Goal: Task Accomplishment & Management: Manage account settings

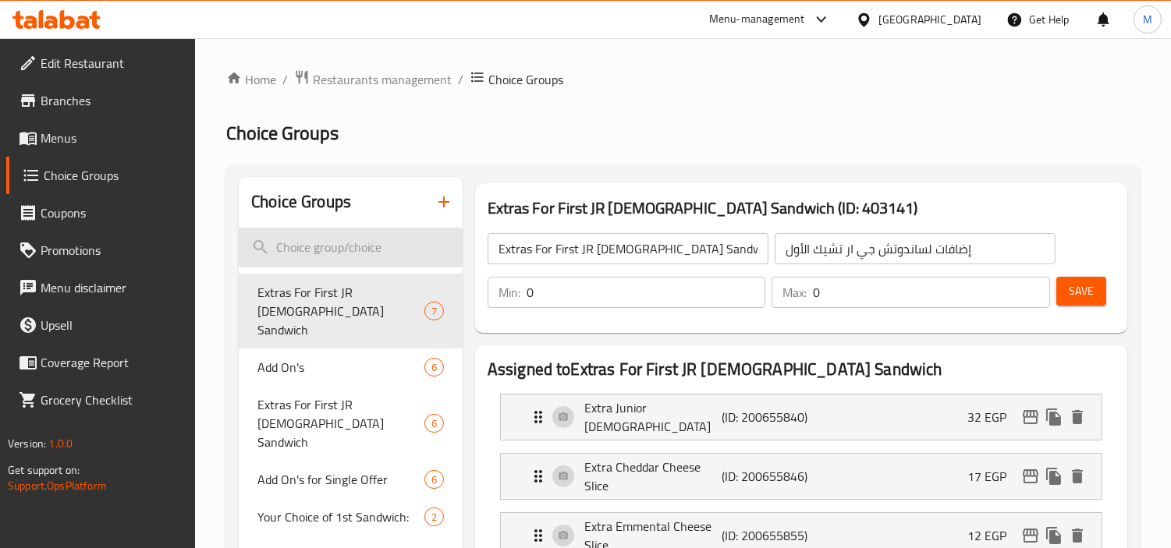
click at [339, 265] on input "search" at bounding box center [351, 248] width 224 height 40
click at [343, 246] on input "search" at bounding box center [351, 248] width 224 height 40
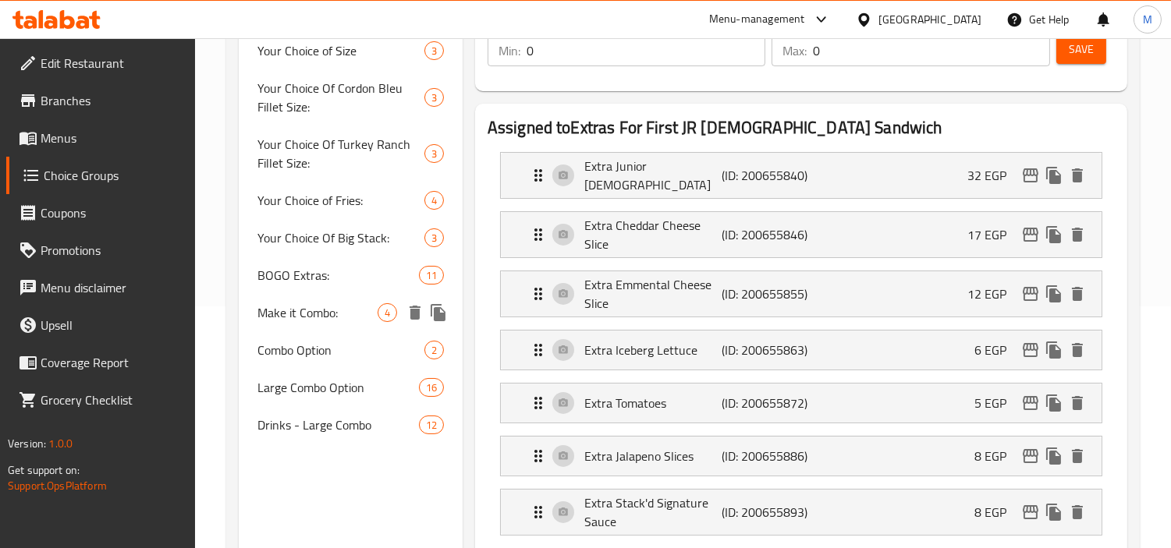
scroll to position [346, 0]
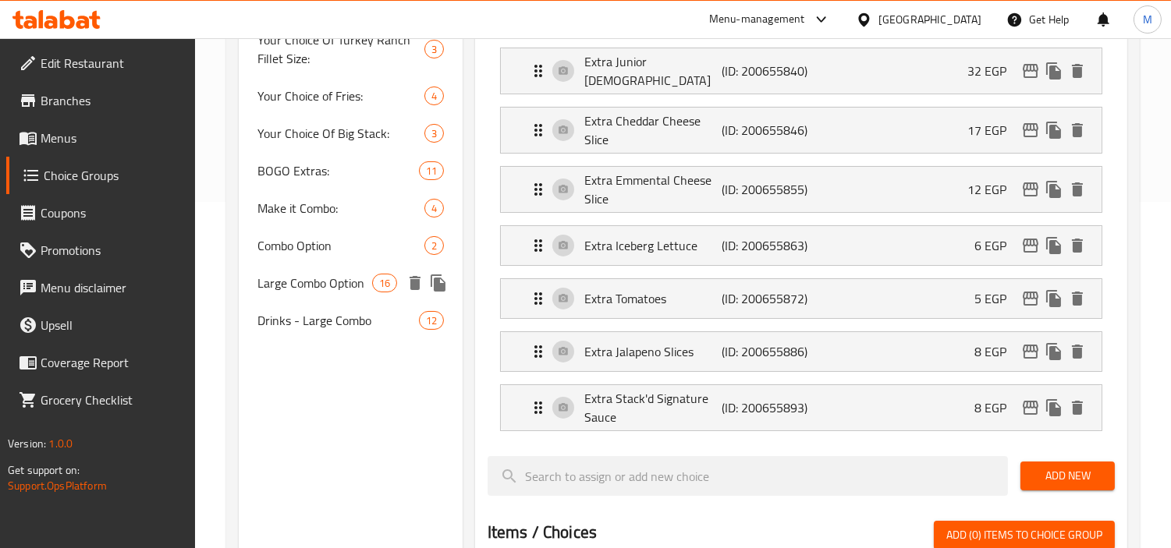
type input "large"
click at [350, 282] on span "Large Combo Option" at bounding box center [314, 283] width 114 height 19
type input "Large Combo Option"
type input "خيارك من الكومبو الكبير"
type input "1"
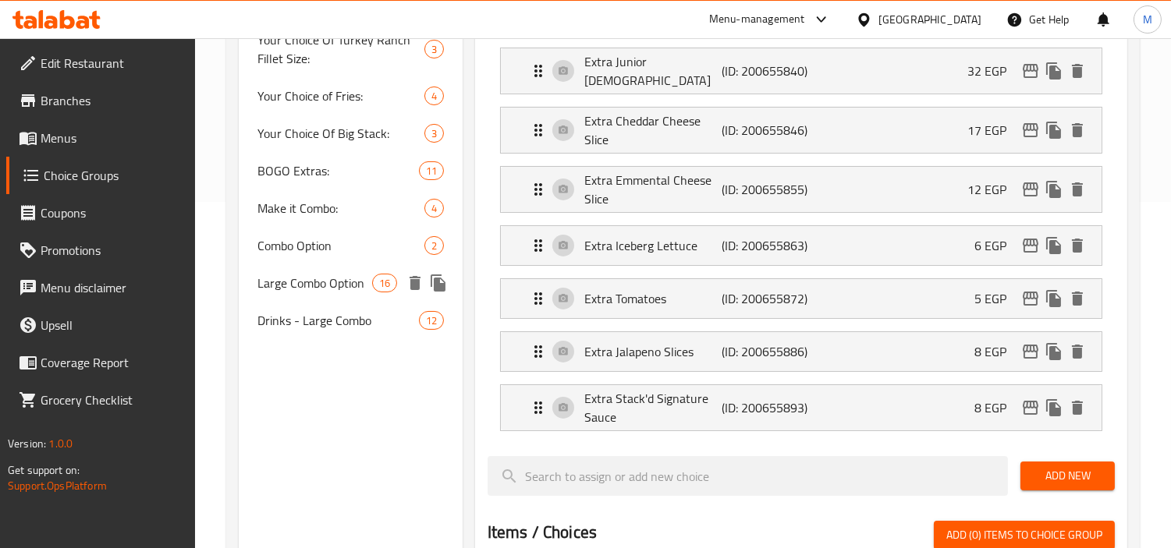
type input "1"
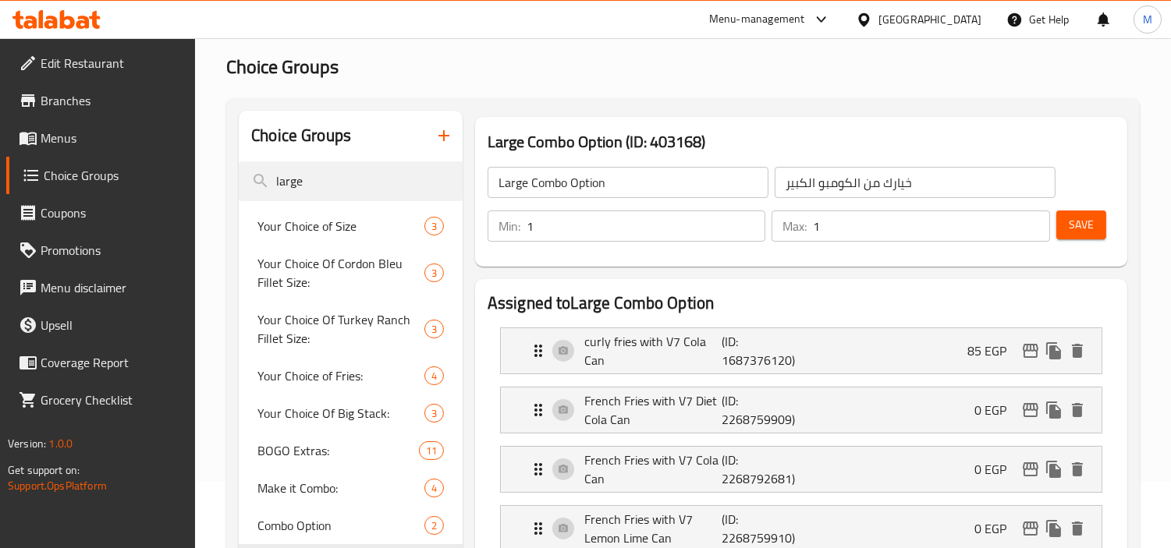
scroll to position [87, 0]
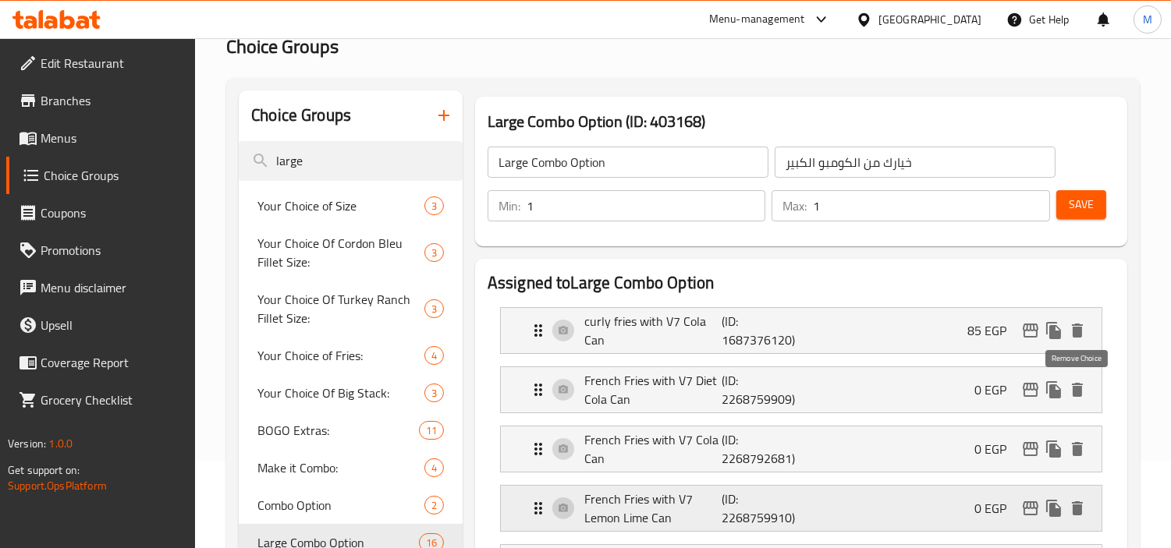
drag, startPoint x: 1073, startPoint y: 393, endPoint x: 978, endPoint y: 435, distance: 103.4
click at [1073, 393] on icon "delete" at bounding box center [1077, 390] width 11 height 14
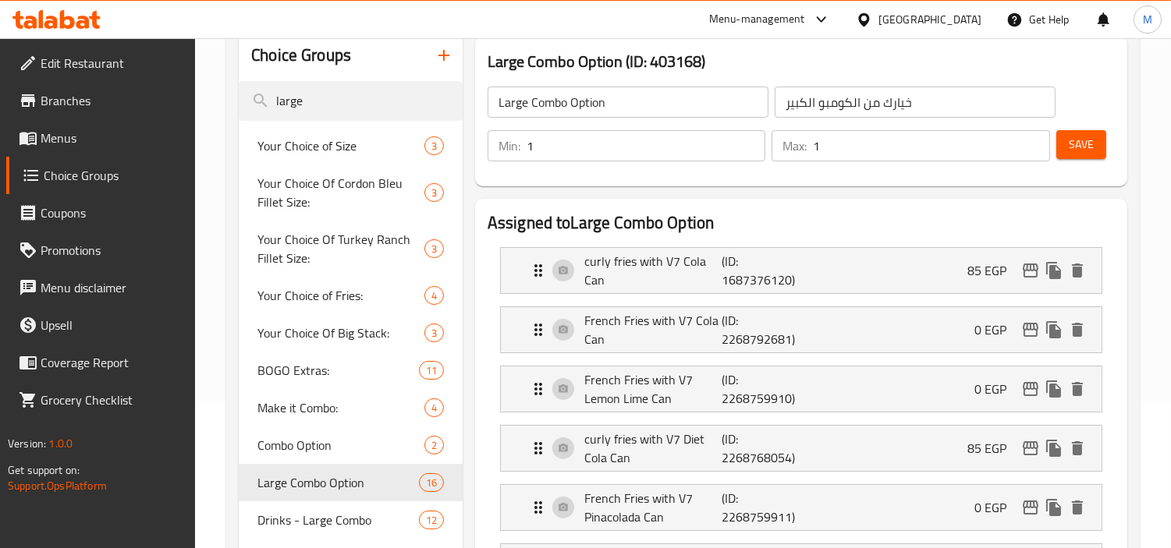
scroll to position [173, 0]
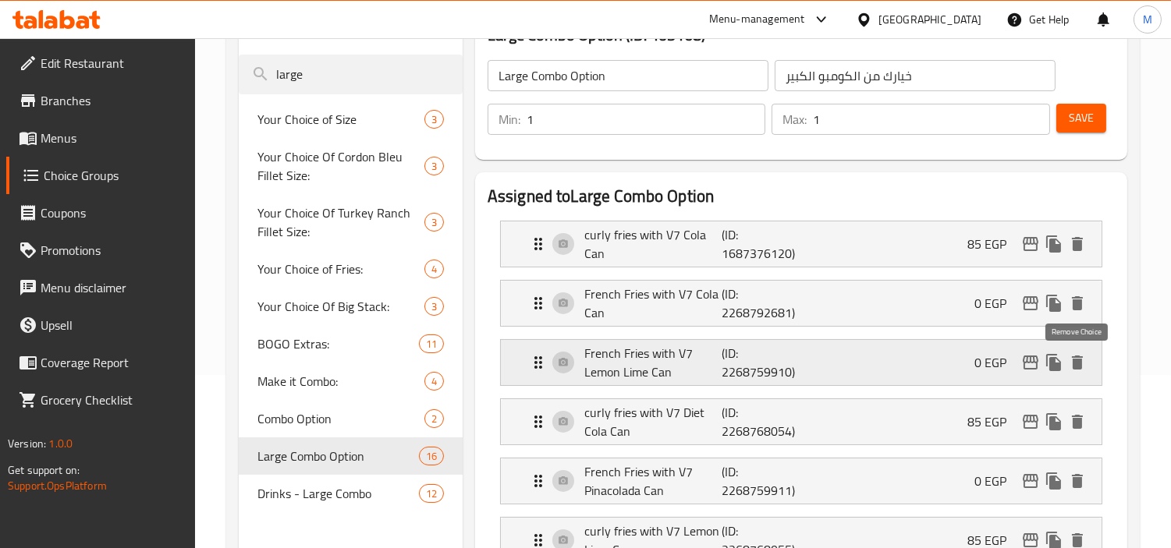
click at [1077, 367] on icon "delete" at bounding box center [1077, 363] width 11 height 14
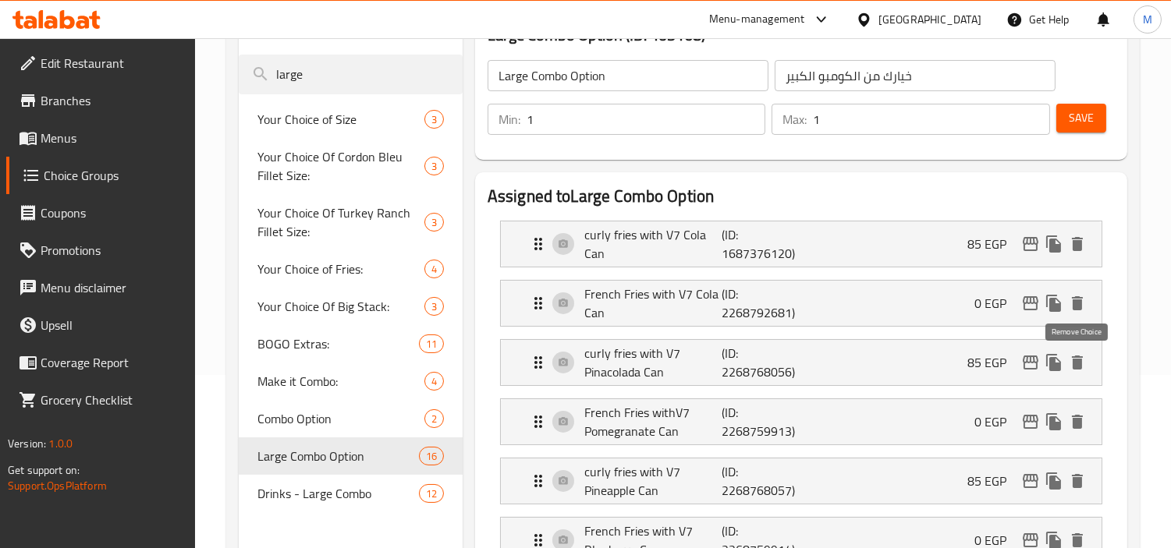
click at [1077, 367] on icon "delete" at bounding box center [1077, 363] width 11 height 14
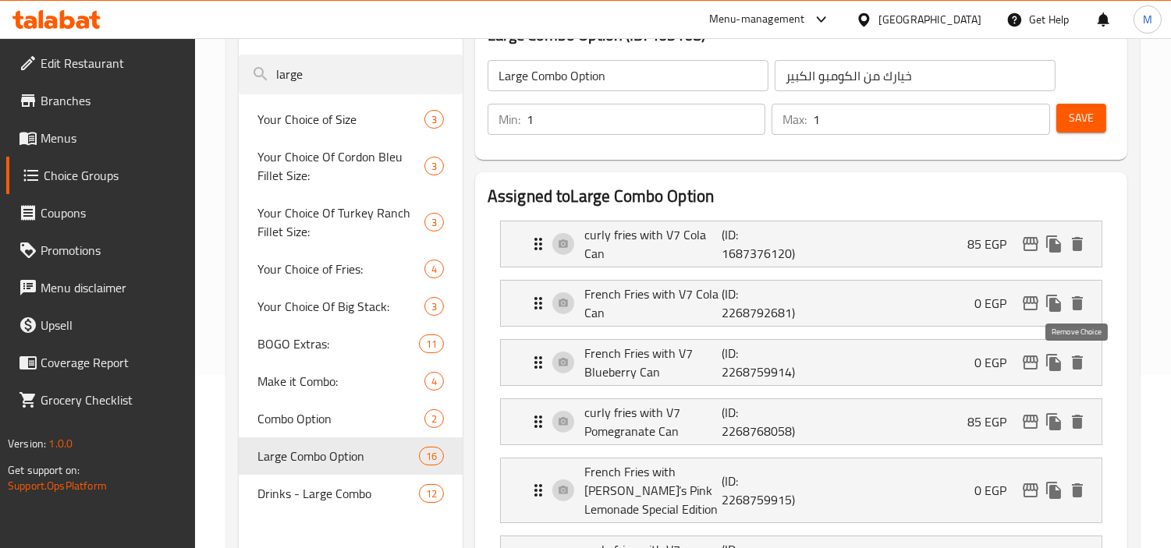
click at [1077, 367] on icon "delete" at bounding box center [1077, 363] width 11 height 14
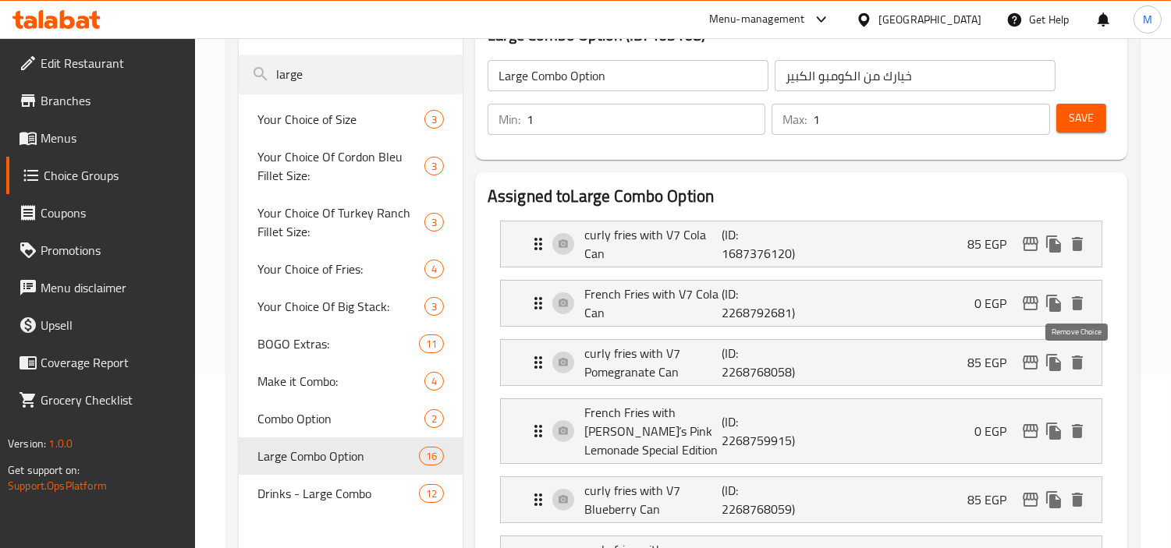
click at [1077, 367] on icon "delete" at bounding box center [1077, 363] width 11 height 14
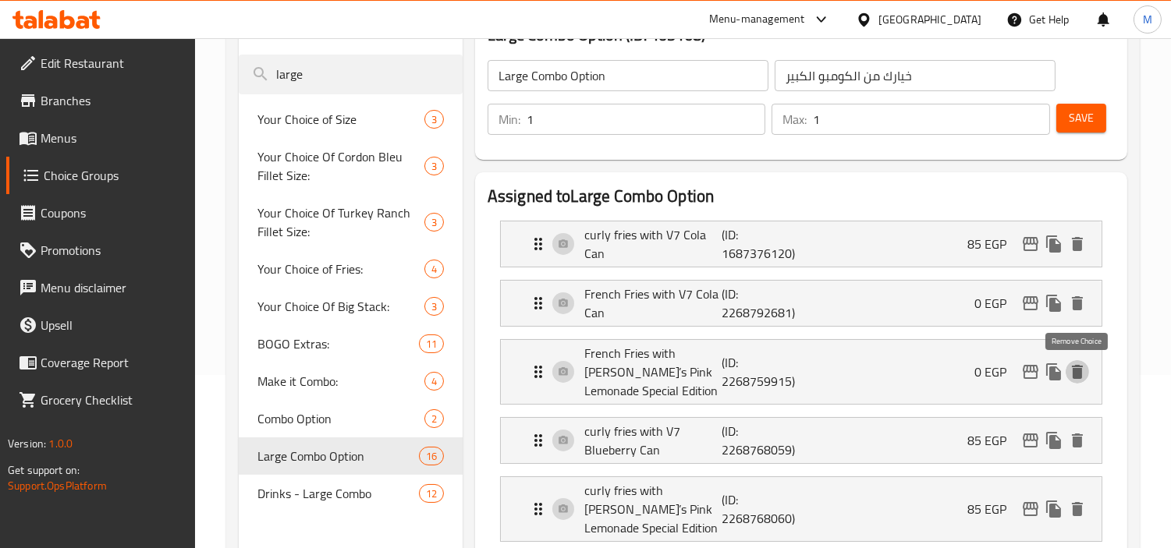
click at [1077, 367] on icon "delete" at bounding box center [1077, 372] width 11 height 14
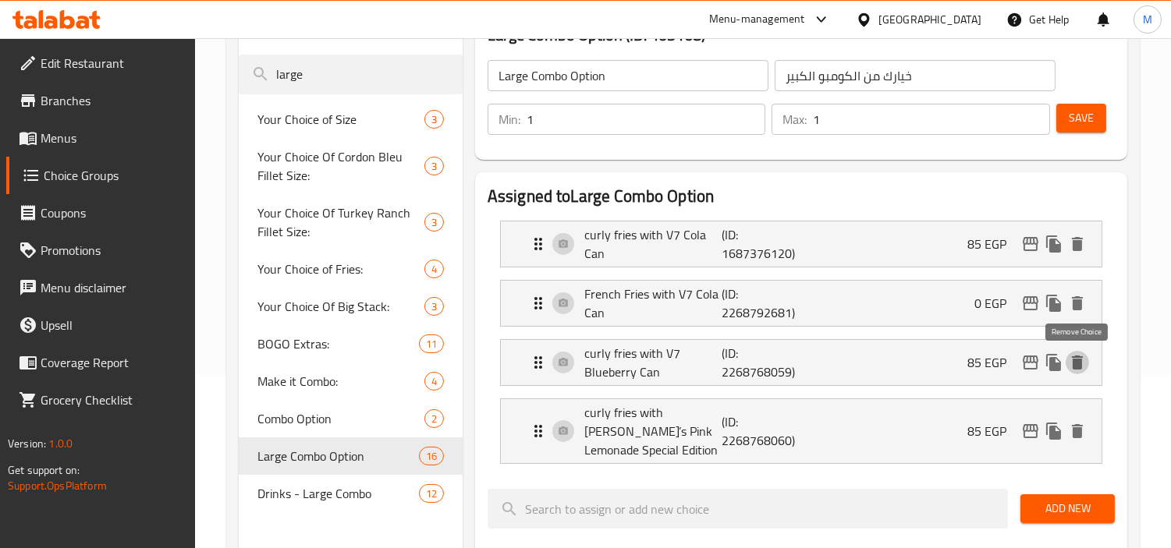
click at [1077, 367] on icon "delete" at bounding box center [1077, 363] width 11 height 14
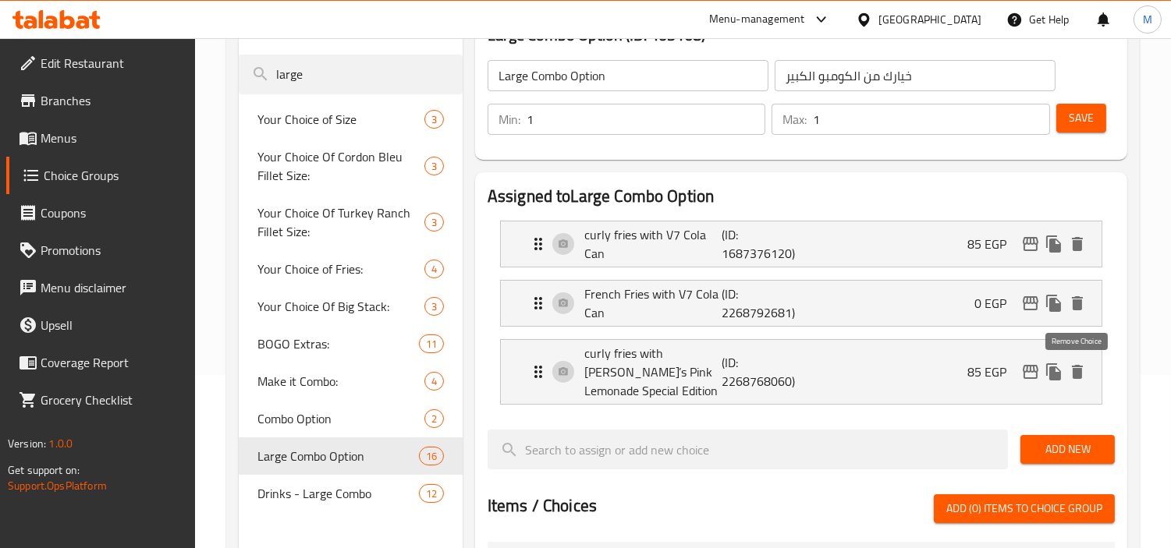
click at [1077, 367] on icon "delete" at bounding box center [1077, 372] width 11 height 14
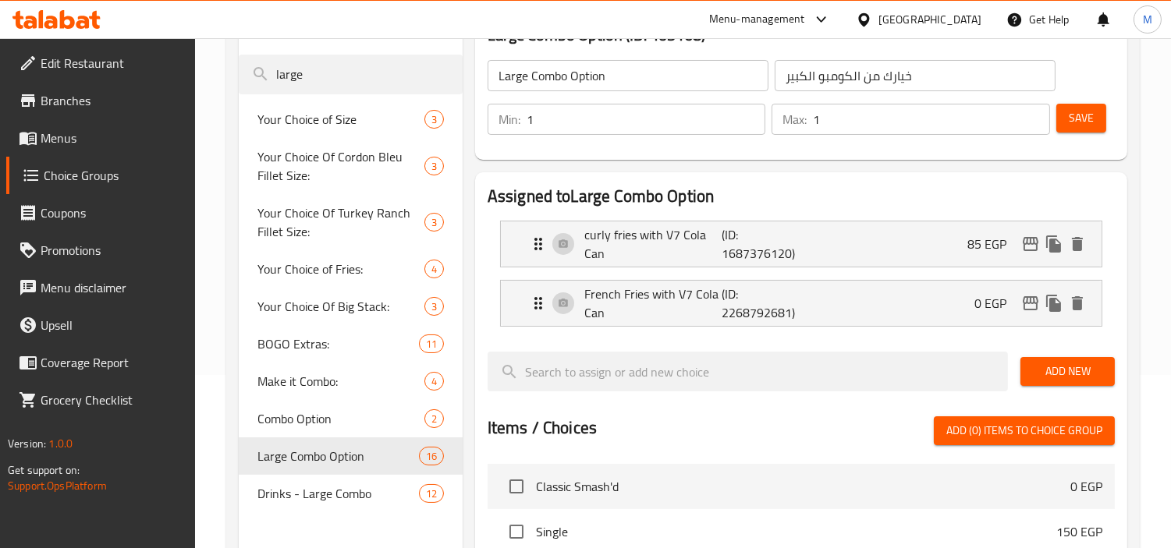
click at [1105, 120] on button "Save" at bounding box center [1081, 118] width 50 height 29
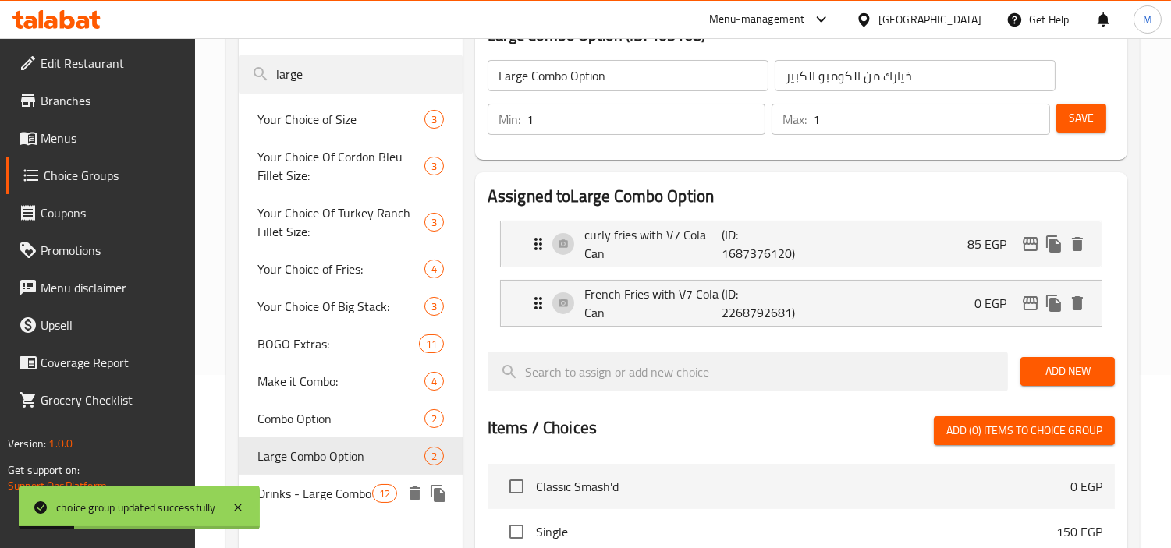
click at [330, 490] on span "Drinks - Large Combo" at bounding box center [314, 493] width 114 height 19
type input "Drinks - Large Combo"
type input "المشروبات - كومبو كبير"
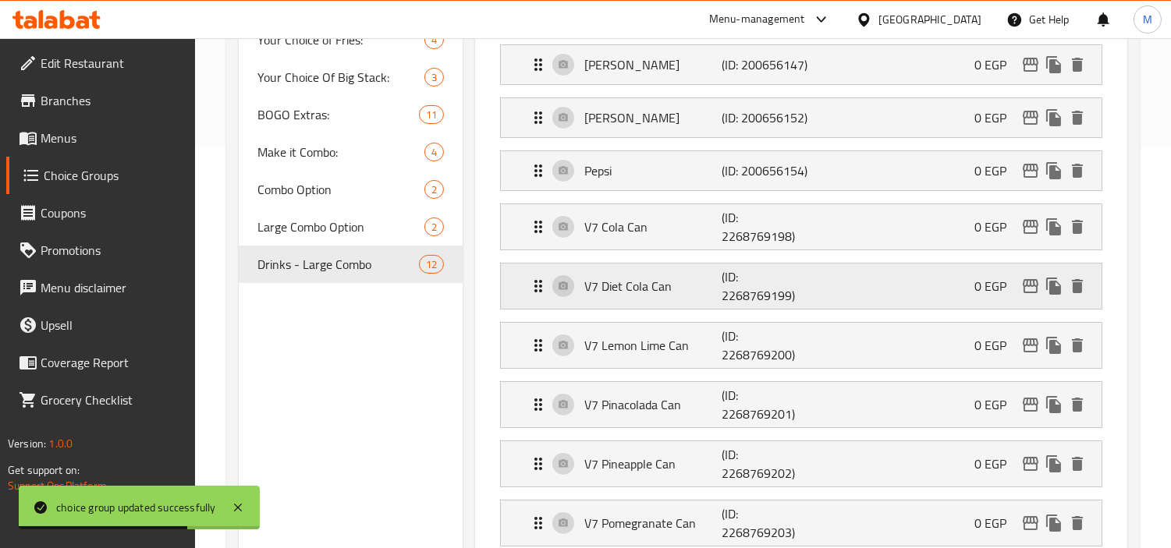
scroll to position [433, 0]
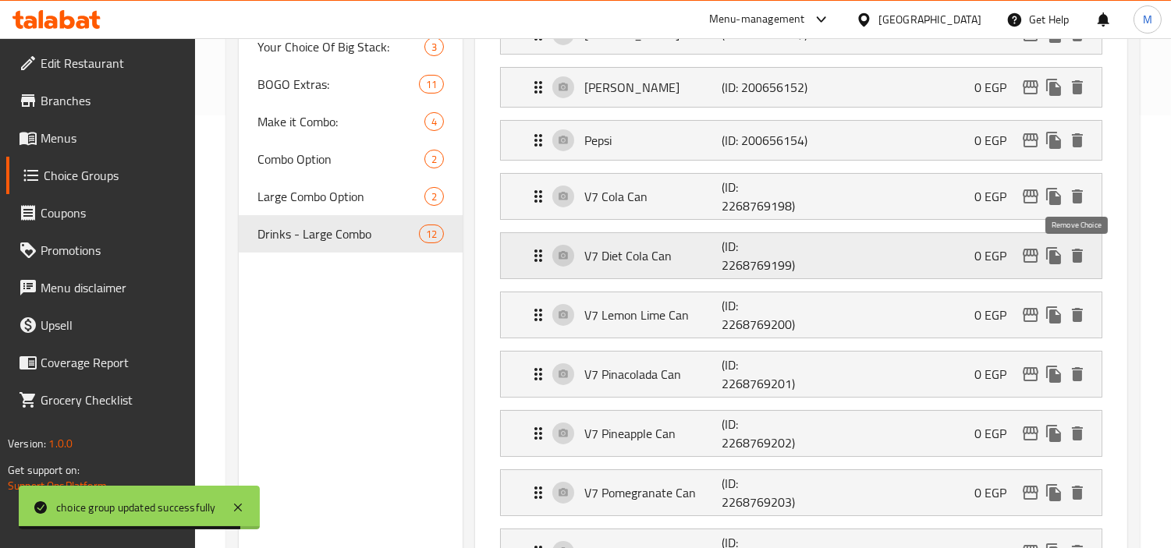
click at [1081, 255] on icon "delete" at bounding box center [1077, 256] width 11 height 14
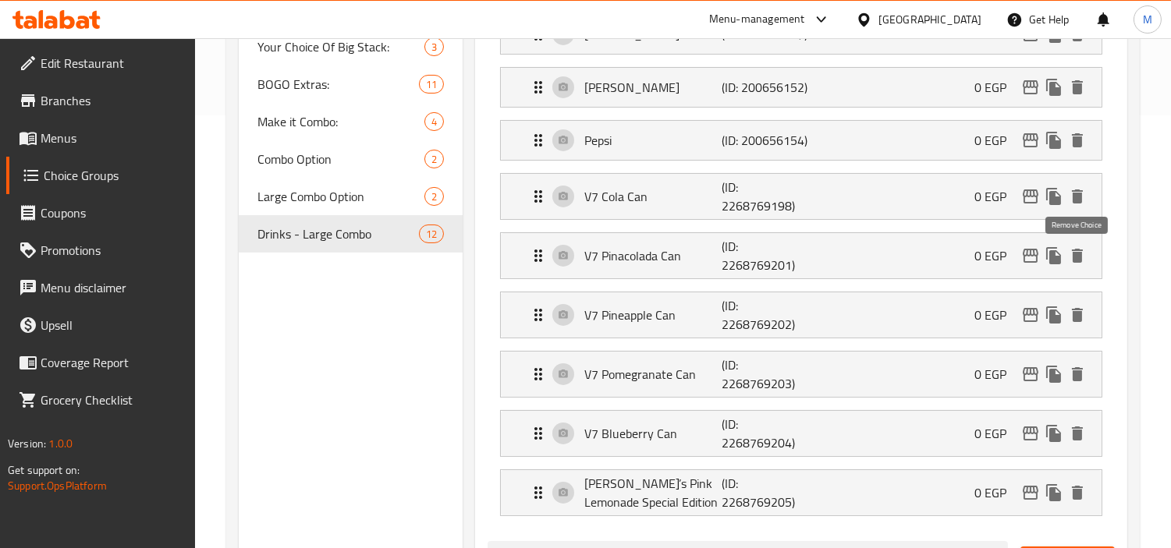
click at [1081, 255] on icon "delete" at bounding box center [1077, 256] width 11 height 14
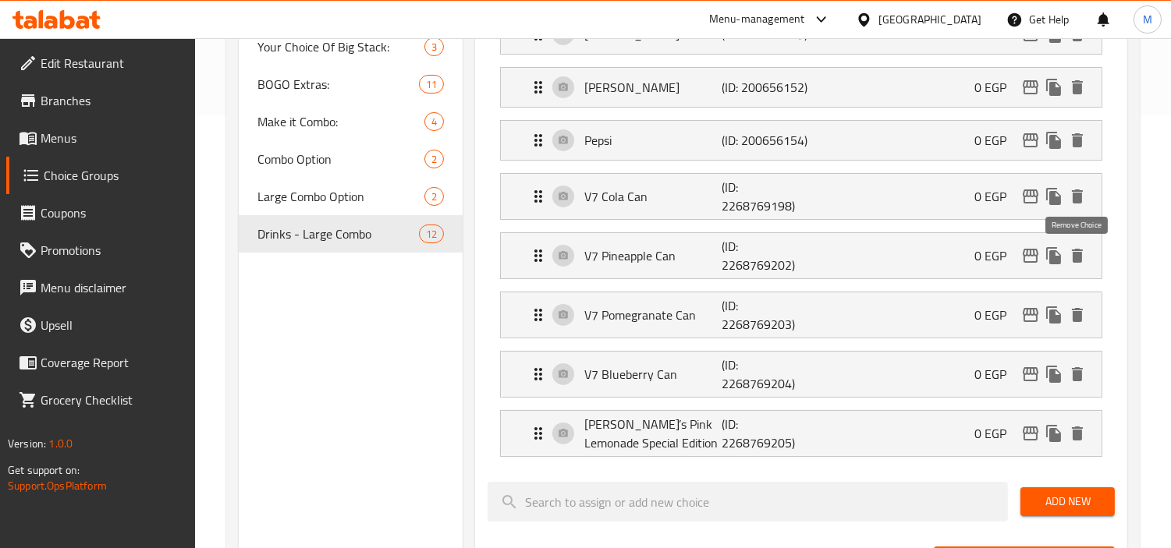
click at [1081, 255] on icon "delete" at bounding box center [1077, 256] width 11 height 14
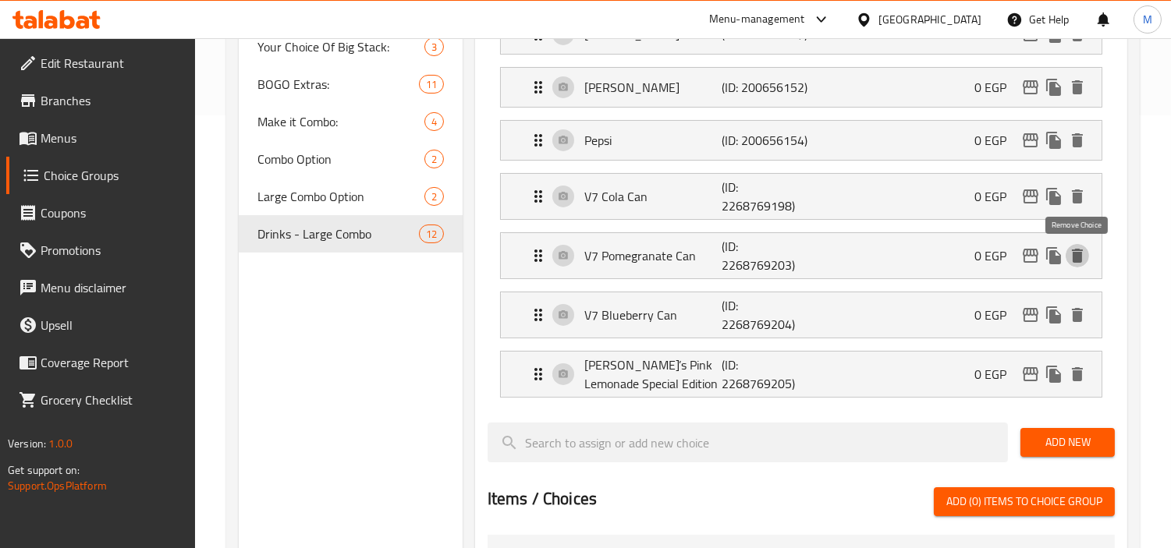
click at [1081, 255] on icon "delete" at bounding box center [1077, 256] width 11 height 14
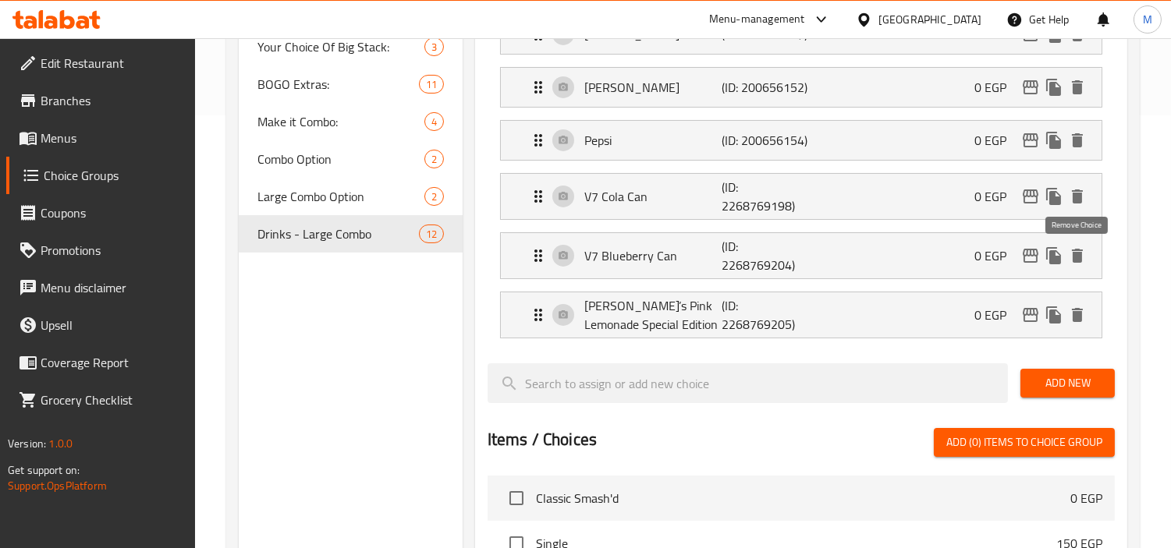
click at [1081, 255] on icon "delete" at bounding box center [1077, 256] width 11 height 14
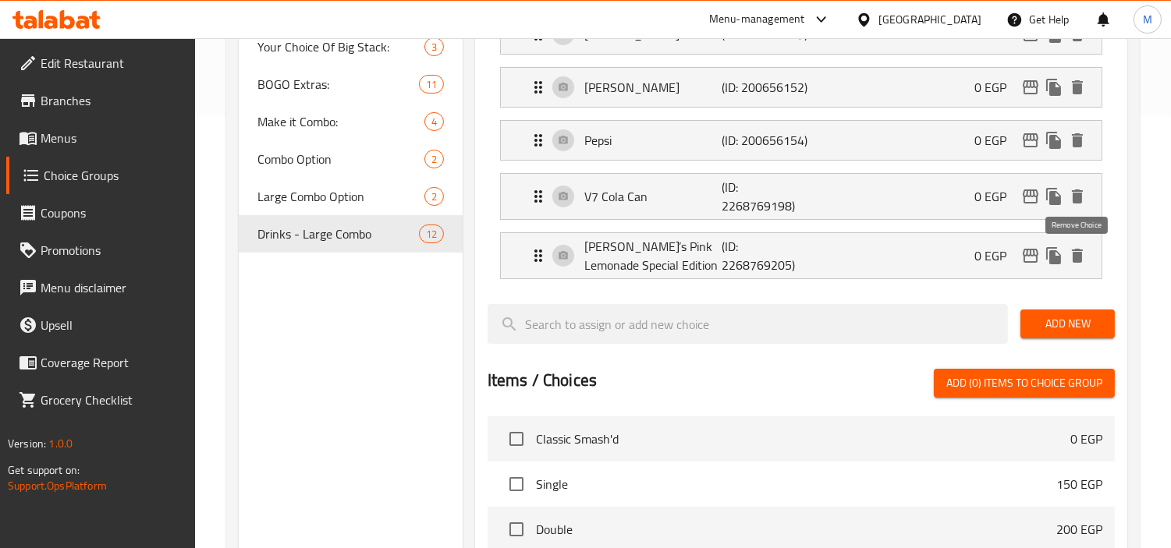
click at [1081, 255] on icon "delete" at bounding box center [1077, 256] width 11 height 14
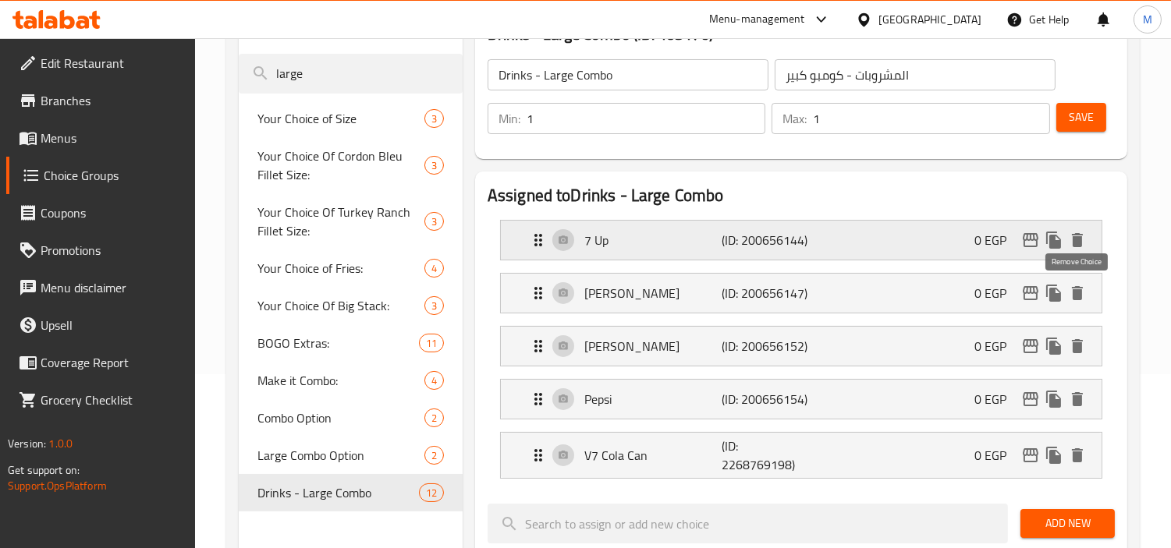
scroll to position [173, 0]
click at [1073, 108] on span "Save" at bounding box center [1081, 118] width 25 height 20
